Goal: Task Accomplishment & Management: Use online tool/utility

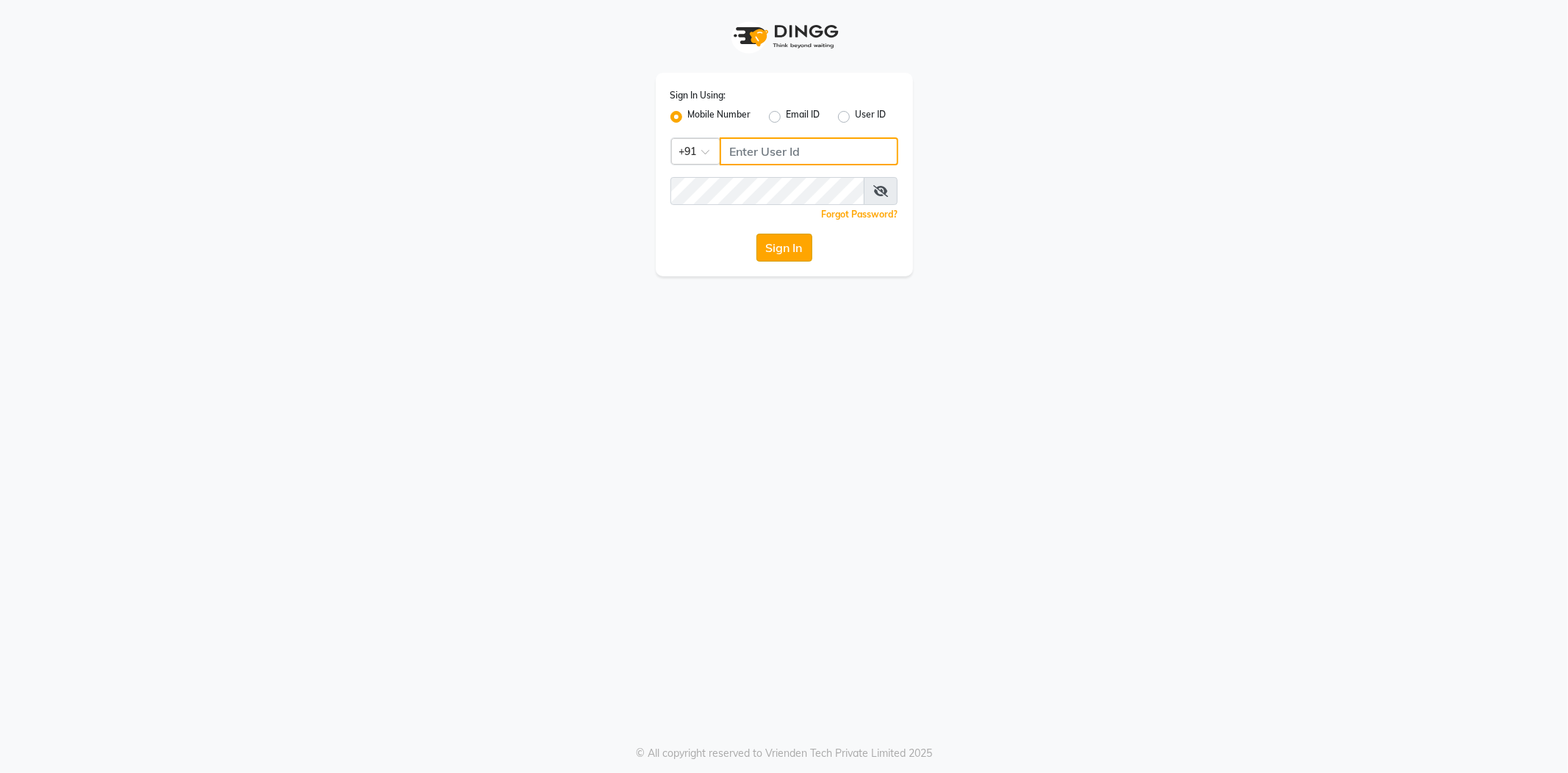
type input "8600687890"
click at [783, 240] on button "Sign In" at bounding box center [784, 247] width 56 height 28
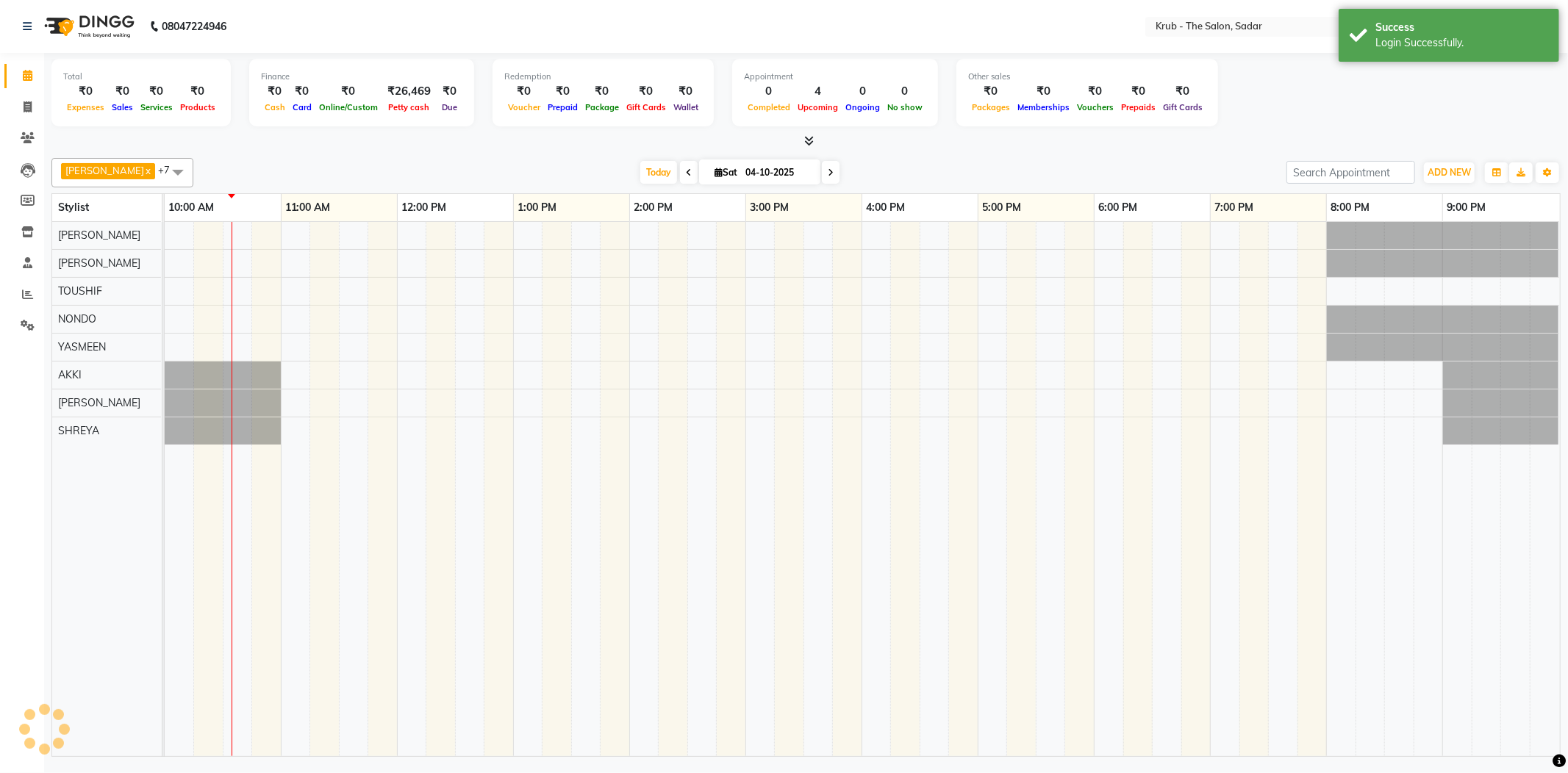
select select "en"
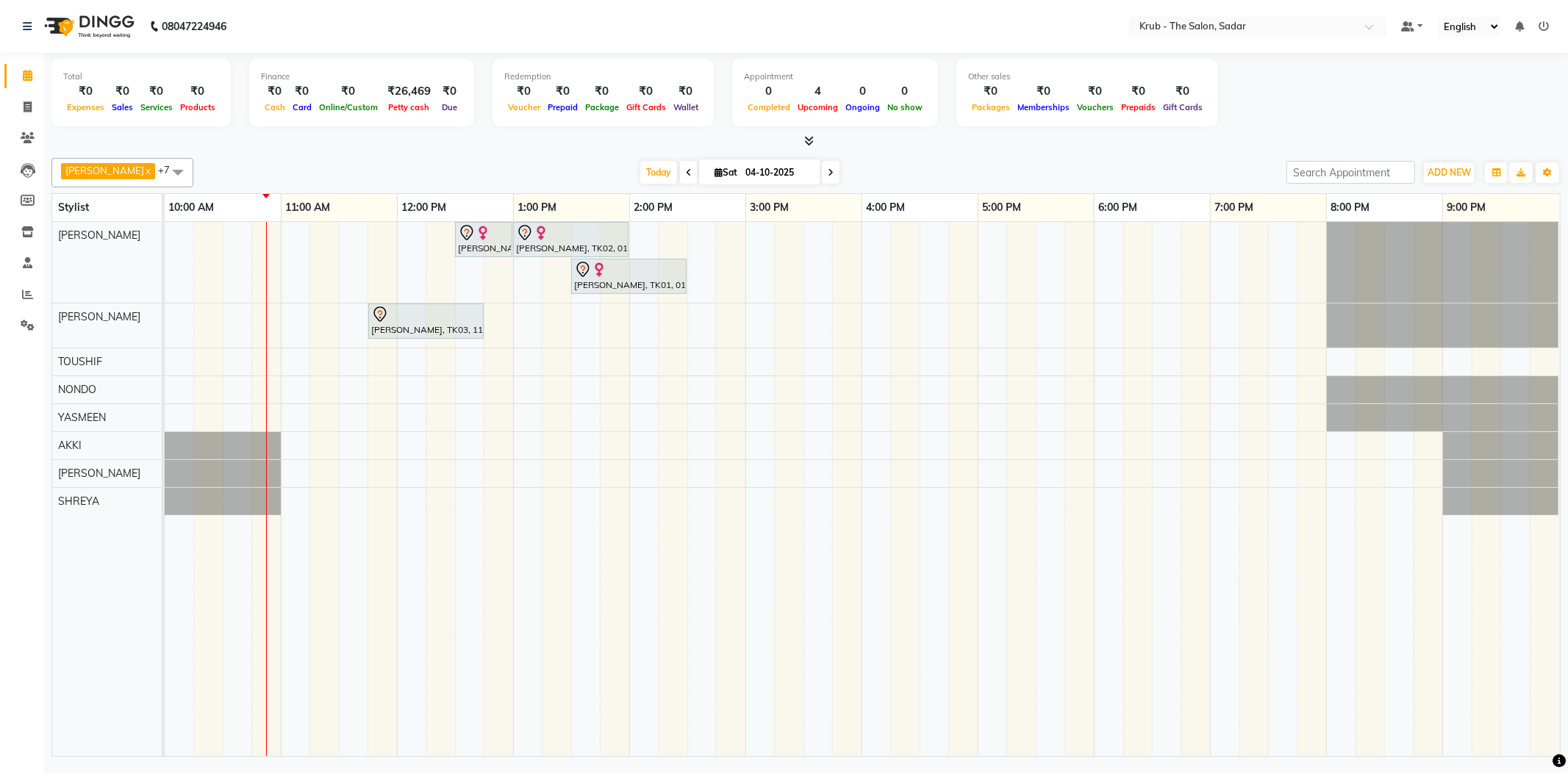
click at [686, 176] on icon at bounding box center [689, 173] width 6 height 9
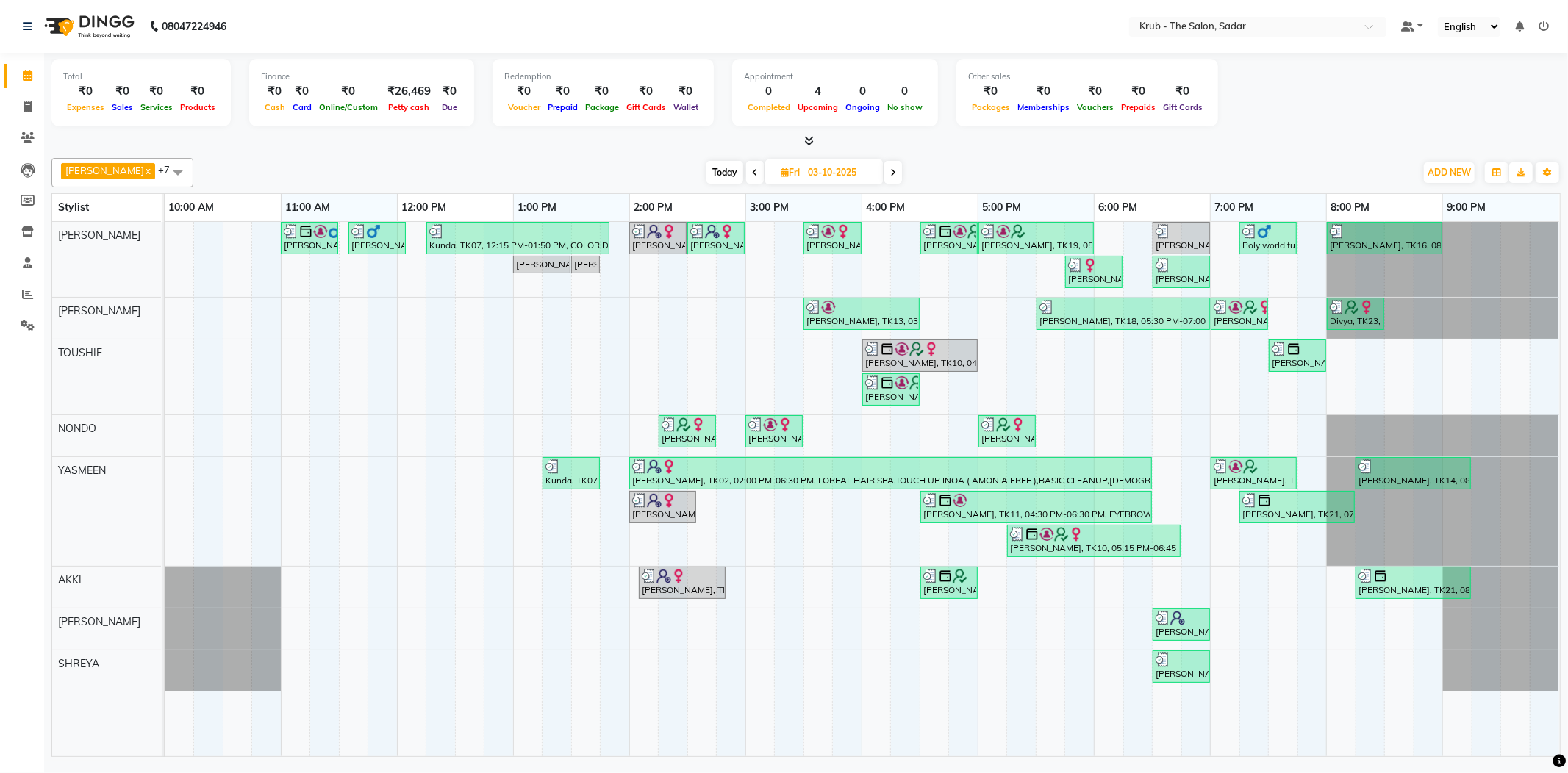
click at [752, 174] on icon at bounding box center [755, 173] width 6 height 9
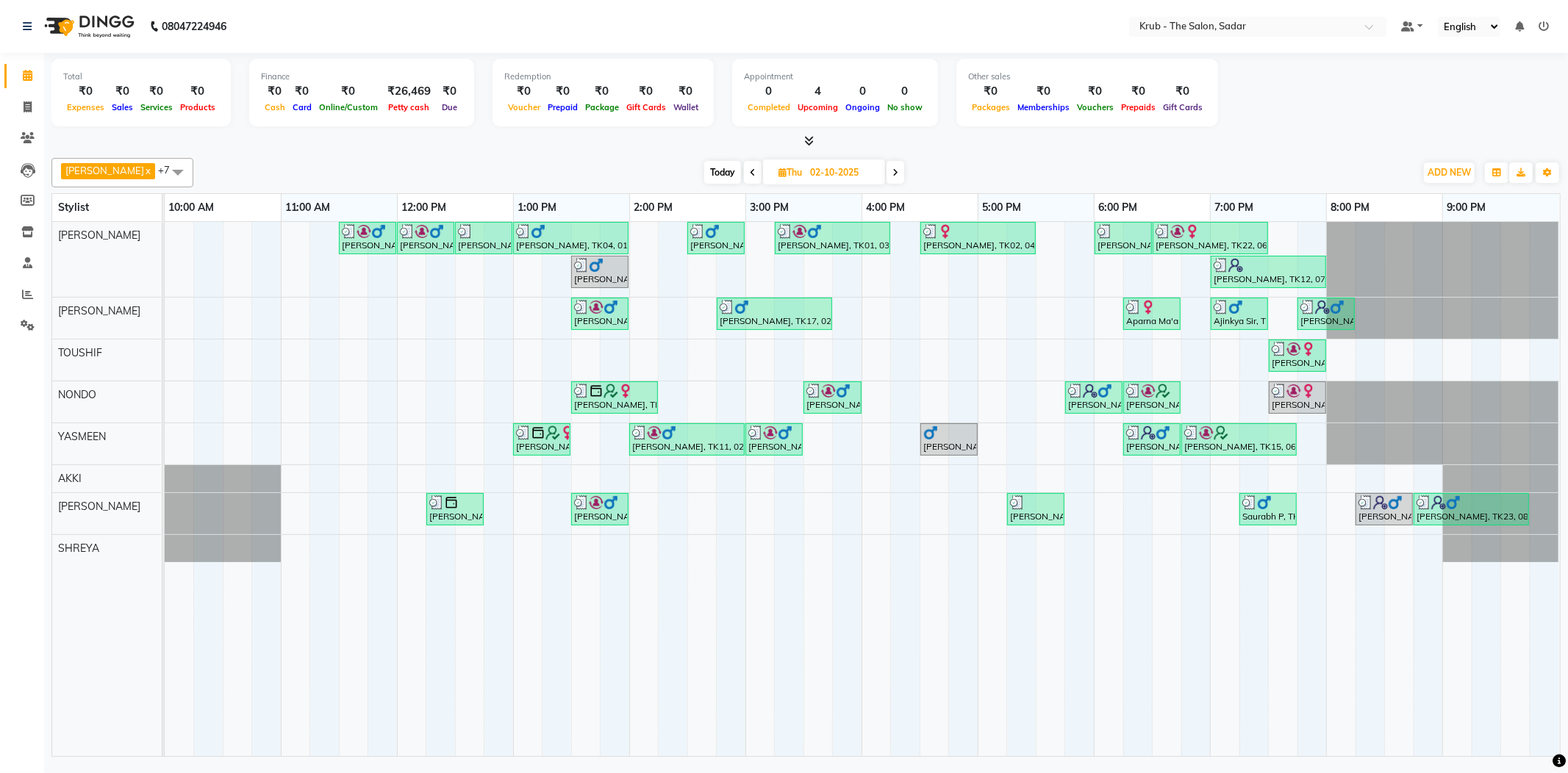
click at [892, 175] on icon at bounding box center [895, 173] width 6 height 9
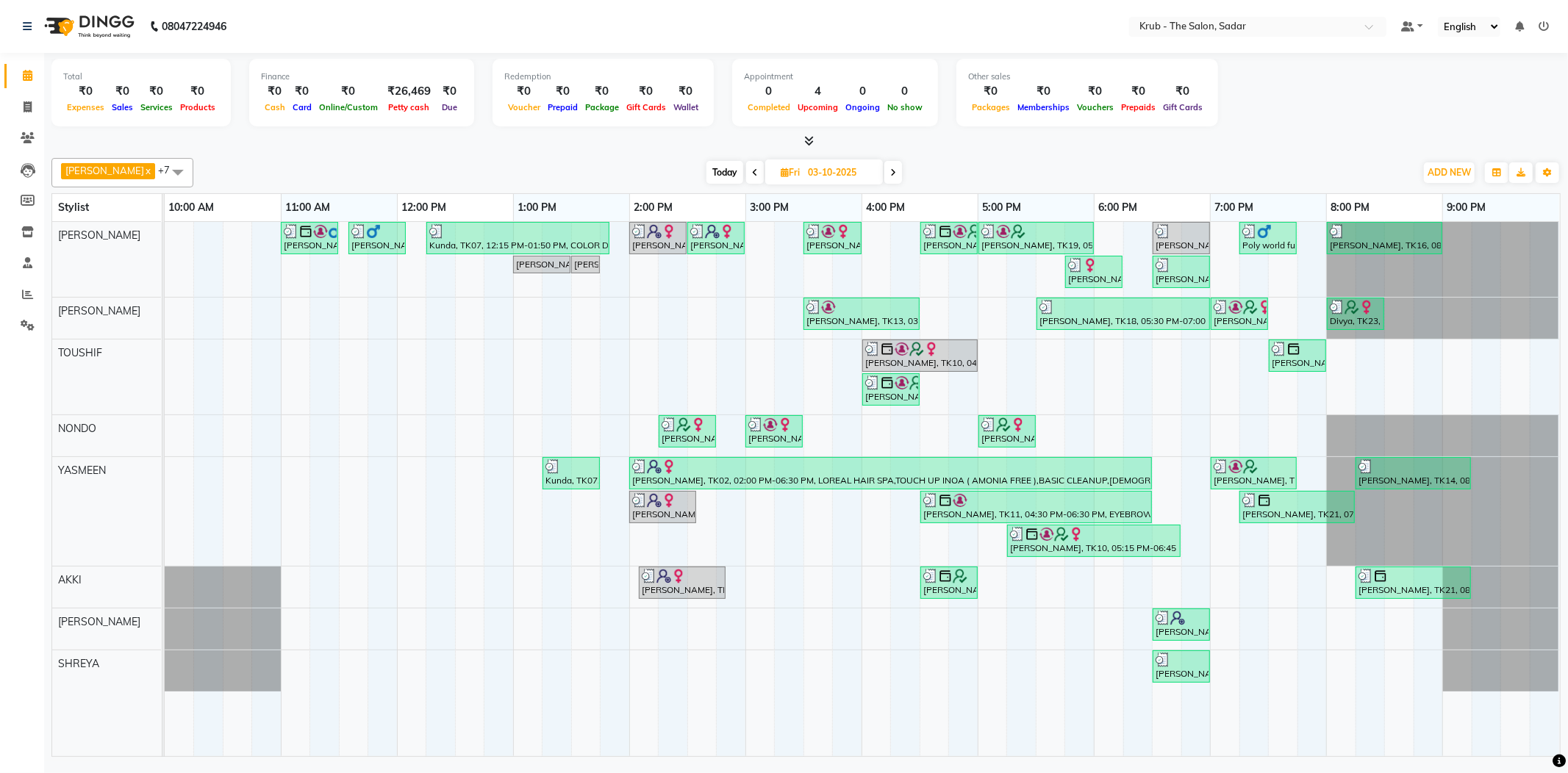
click at [890, 175] on icon at bounding box center [893, 173] width 6 height 9
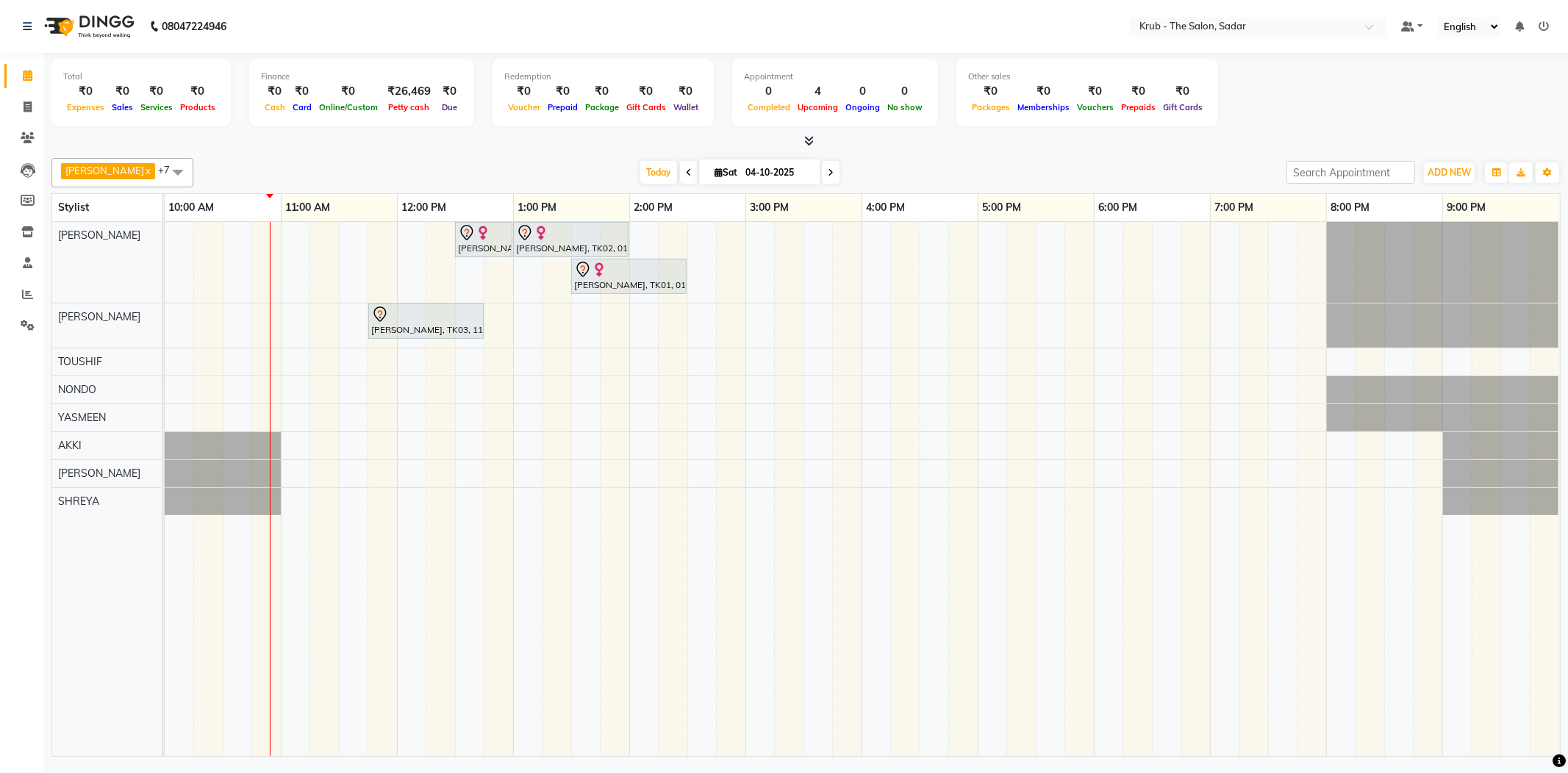
click at [686, 175] on icon at bounding box center [689, 173] width 6 height 9
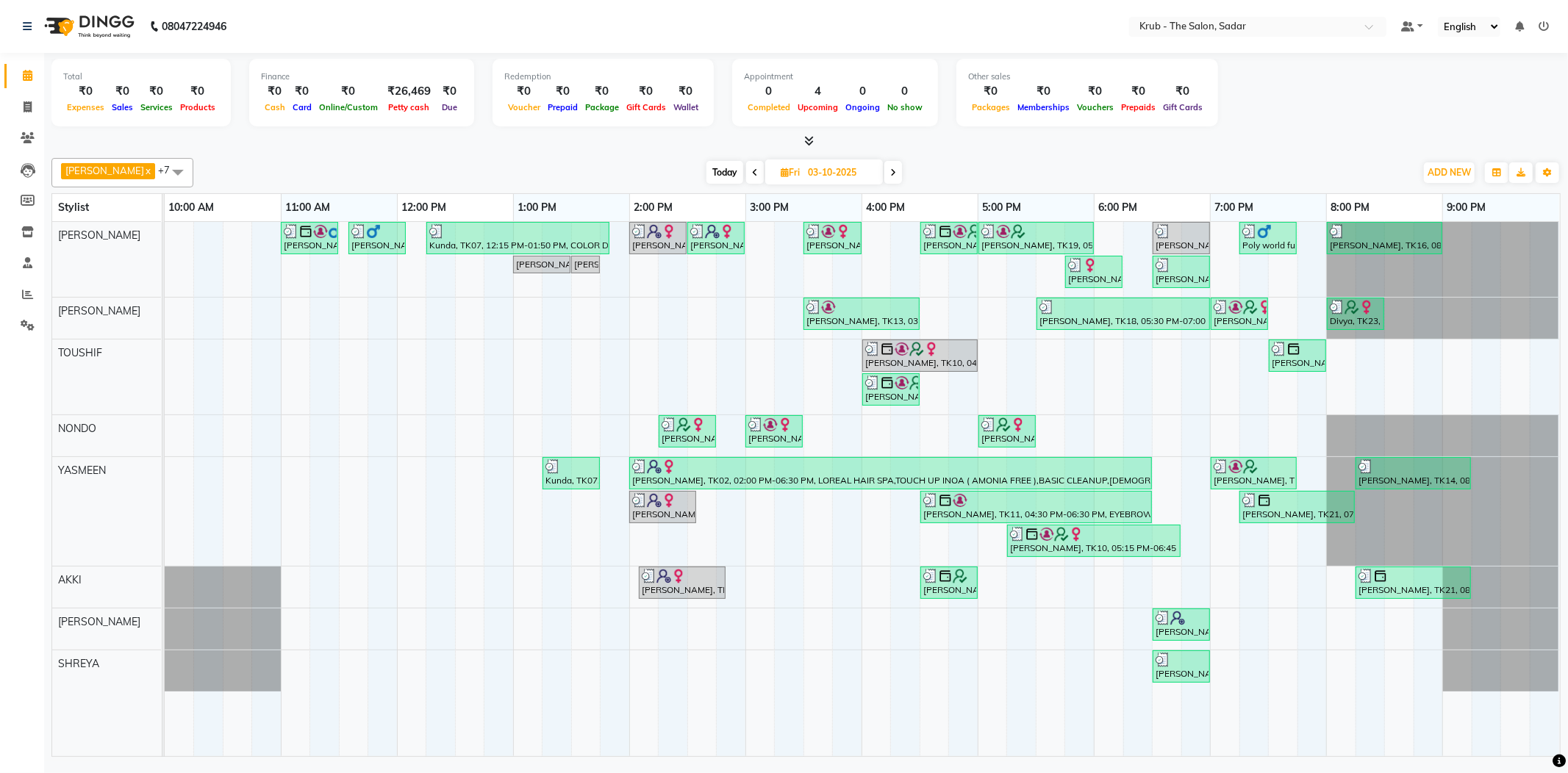
click at [752, 168] on icon at bounding box center [755, 173] width 6 height 9
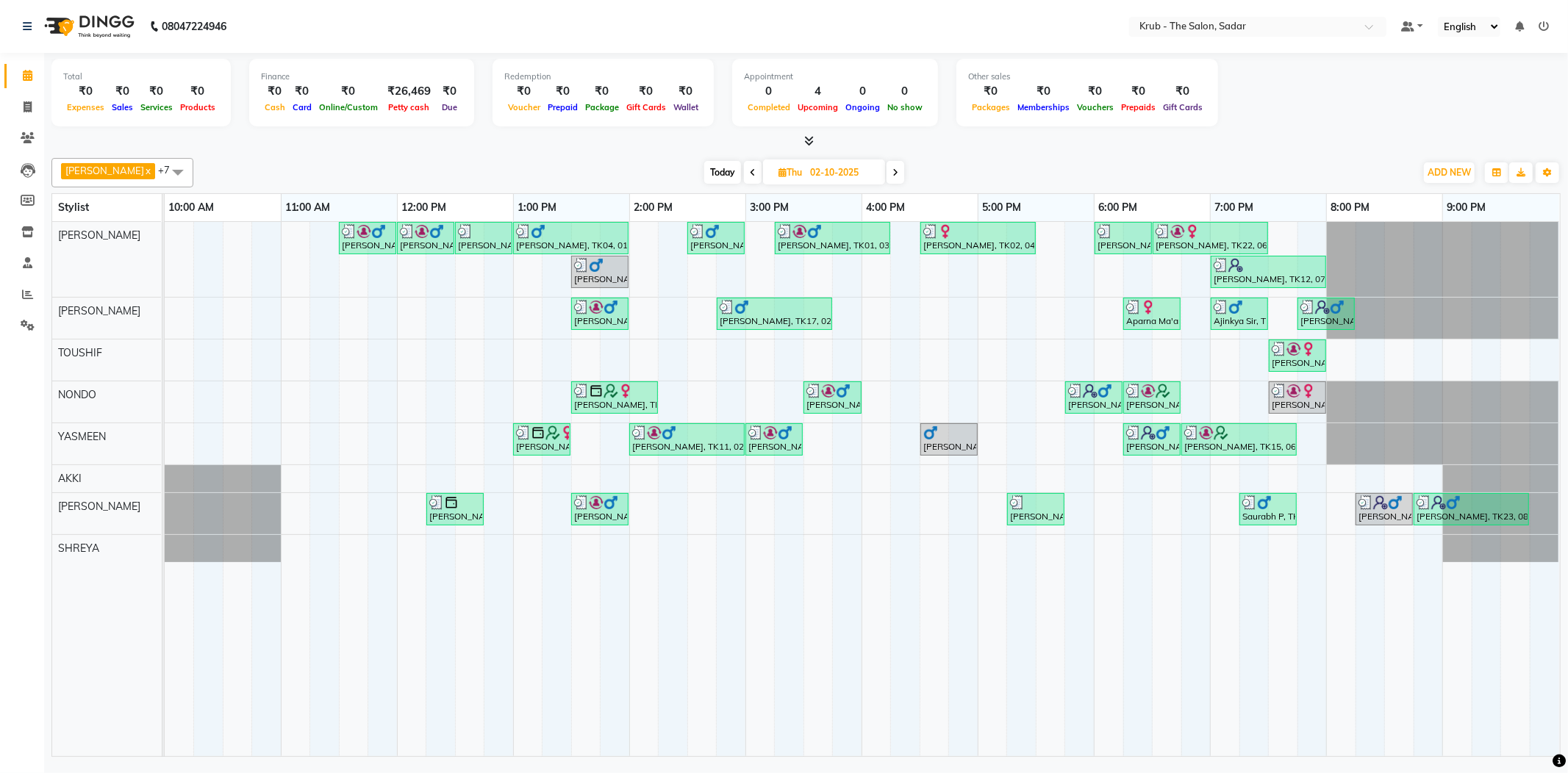
click at [750, 174] on icon at bounding box center [752, 173] width 6 height 9
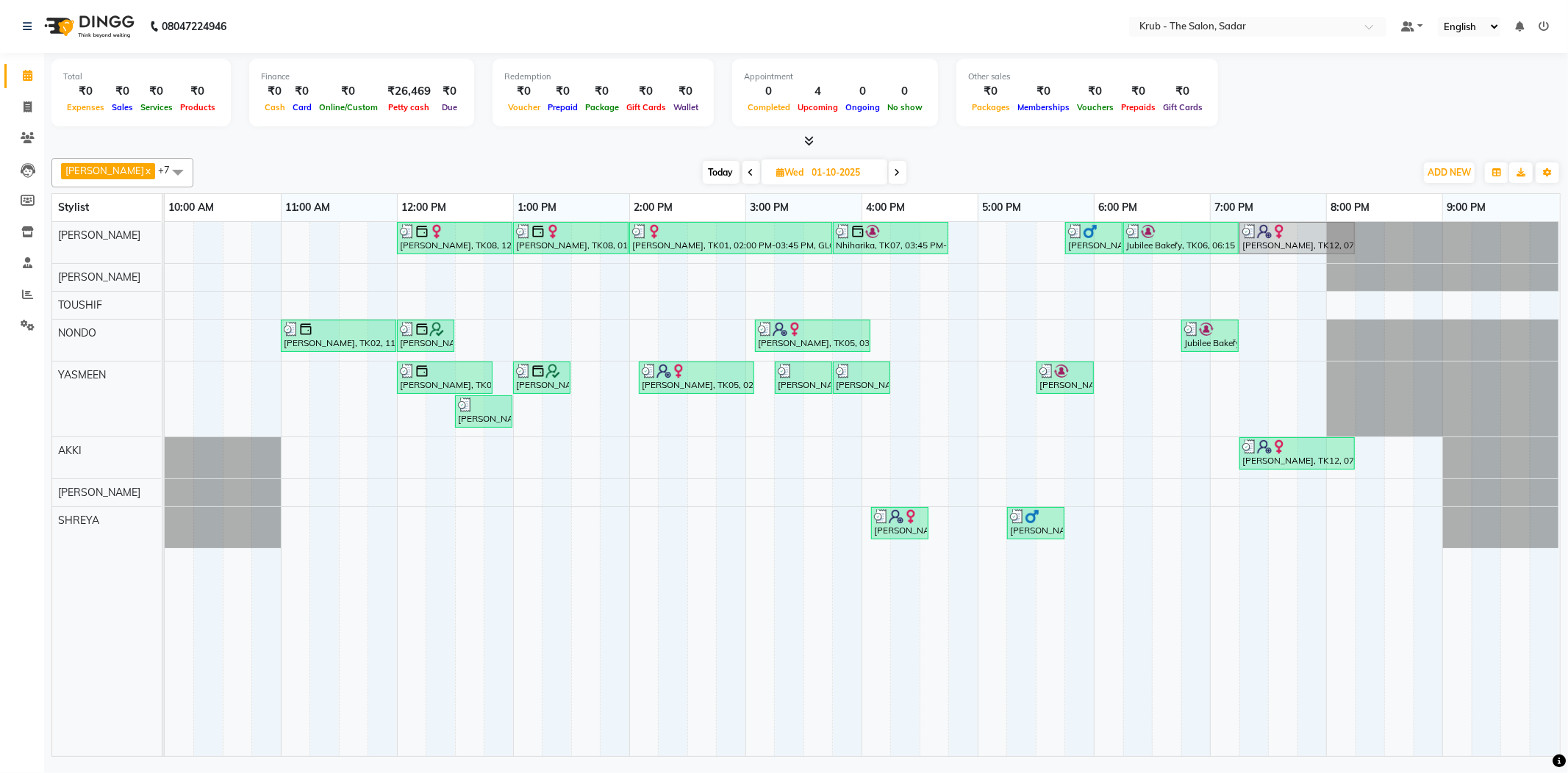
click at [895, 174] on icon at bounding box center [898, 173] width 6 height 9
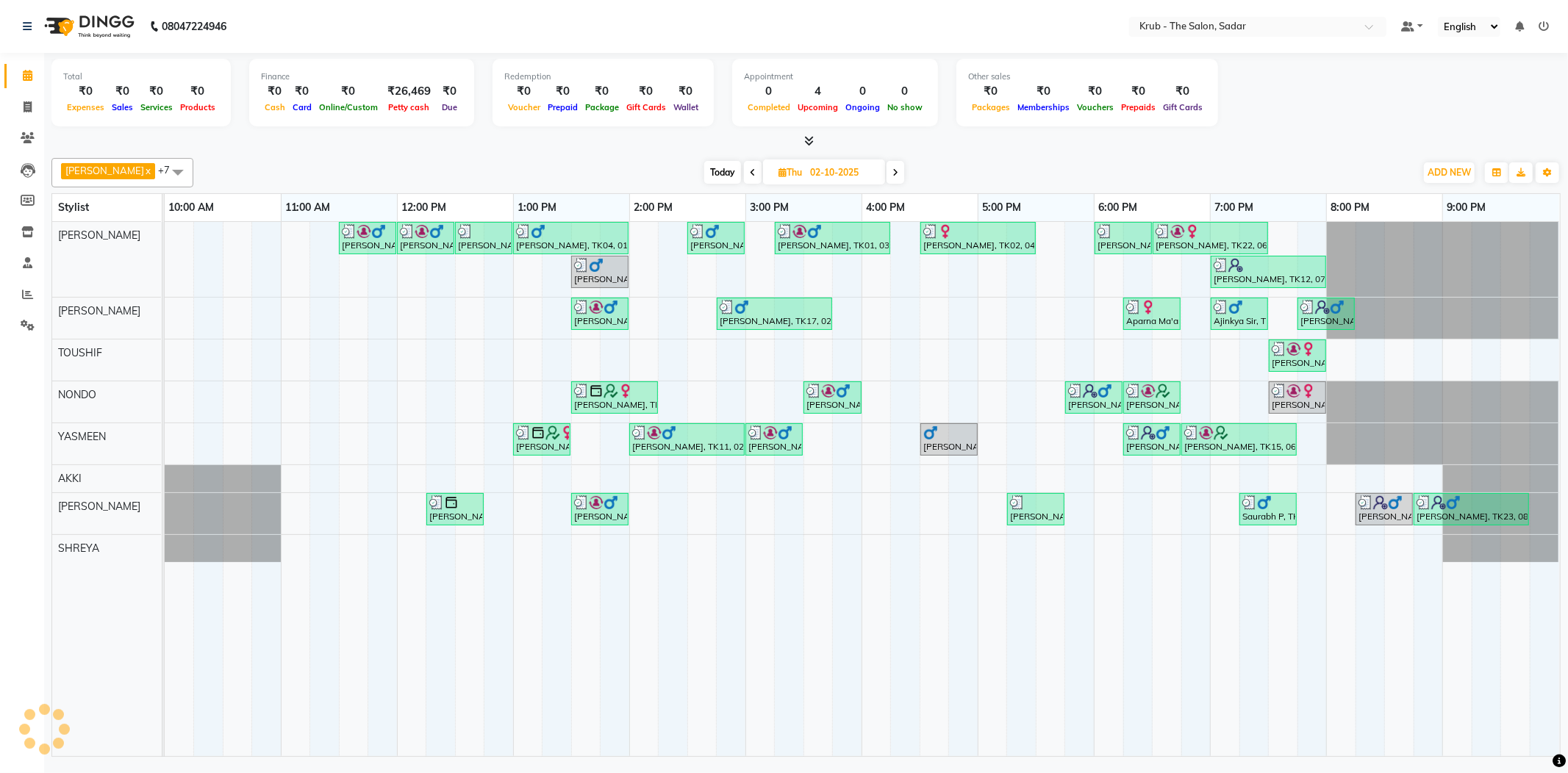
click at [892, 174] on icon at bounding box center [895, 173] width 6 height 9
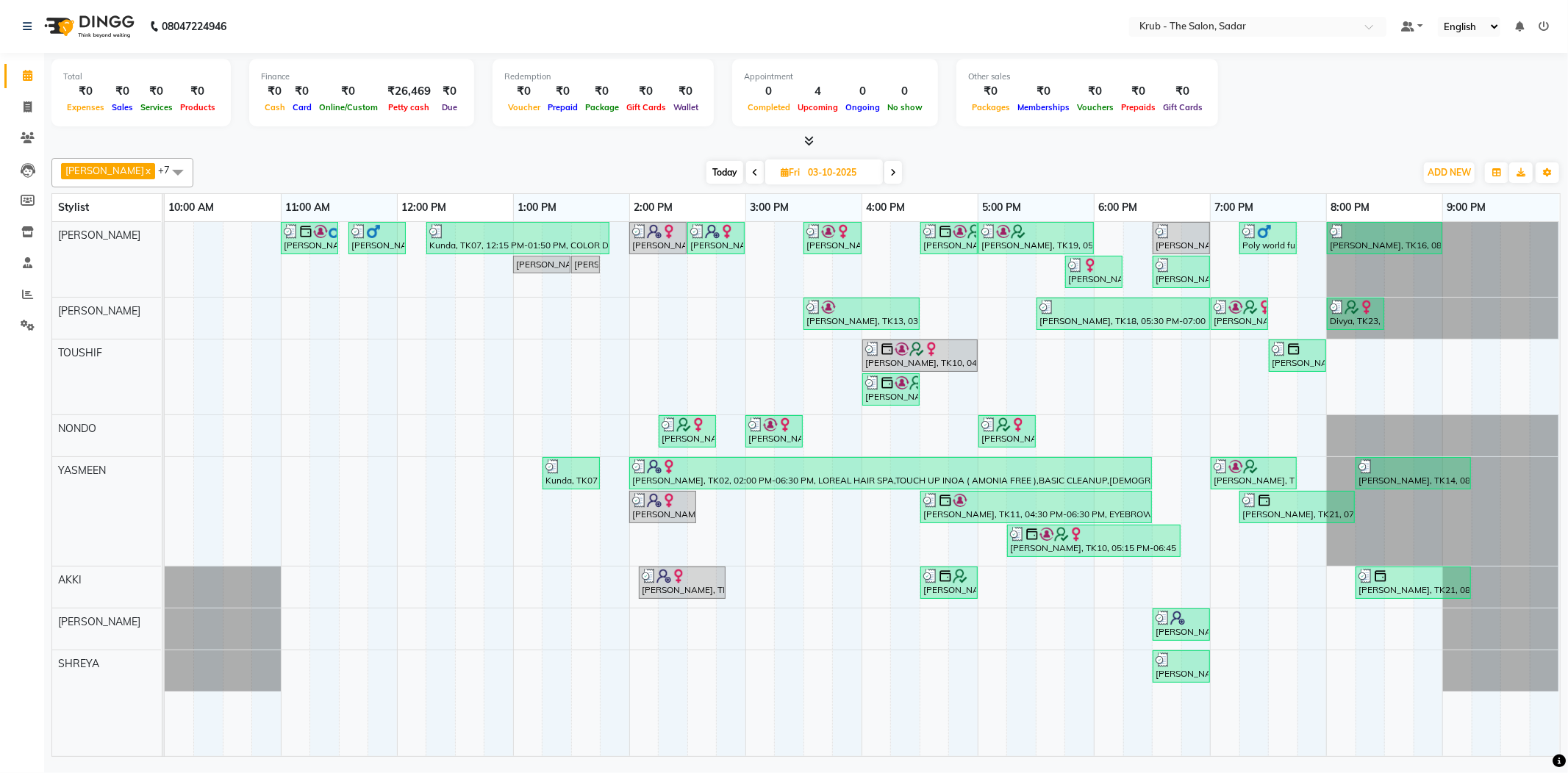
click at [884, 174] on span at bounding box center [892, 172] width 17 height 23
type input "04-10-2025"
